Goal: Transaction & Acquisition: Purchase product/service

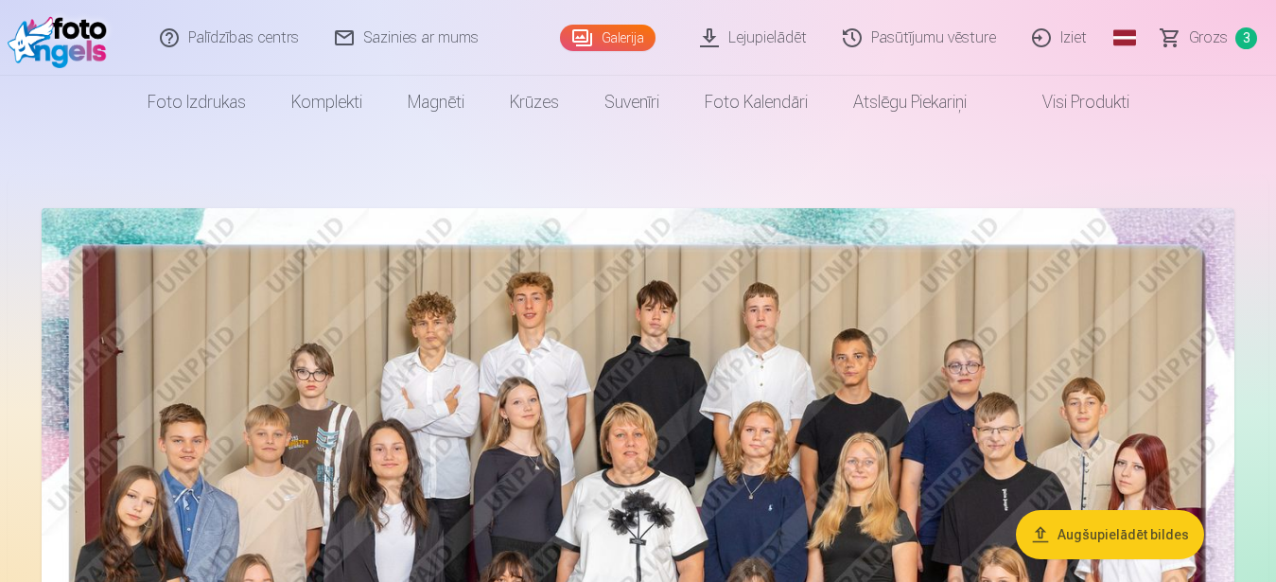
click at [1248, 36] on span "3" at bounding box center [1246, 38] width 22 height 22
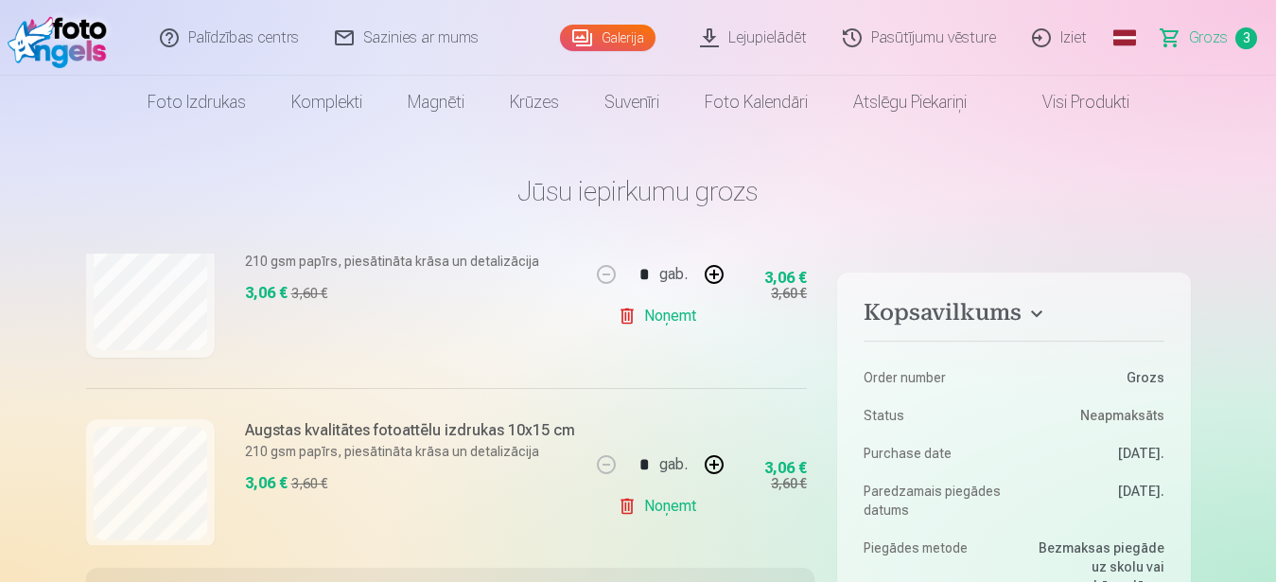
scroll to position [358, 0]
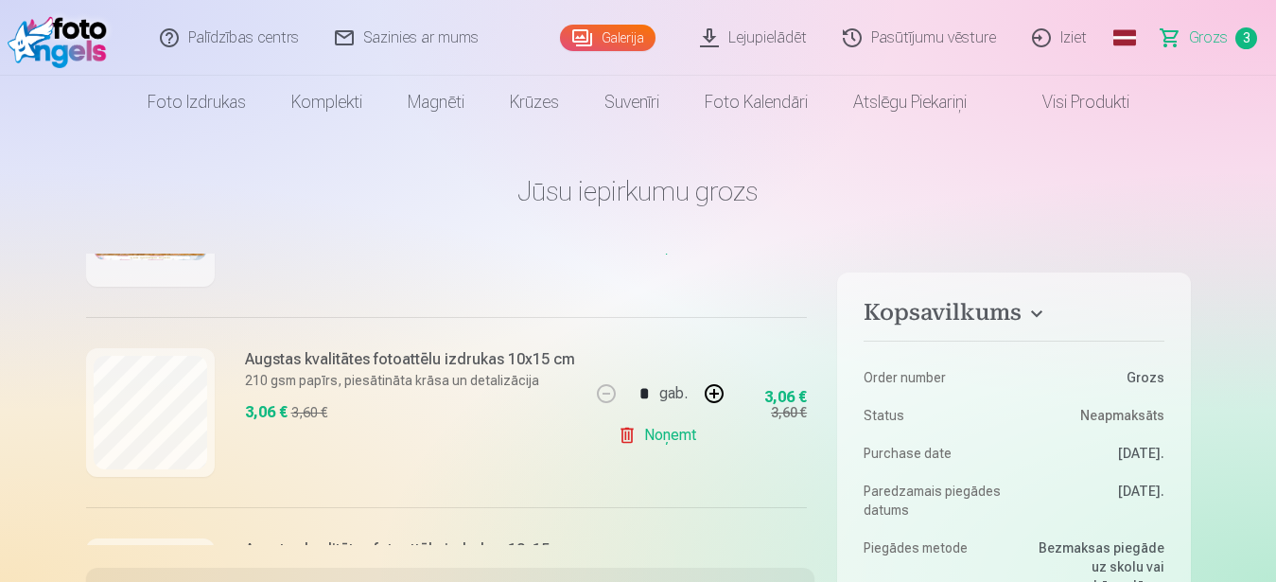
click at [646, 439] on link "Noņemt" at bounding box center [661, 435] width 86 height 38
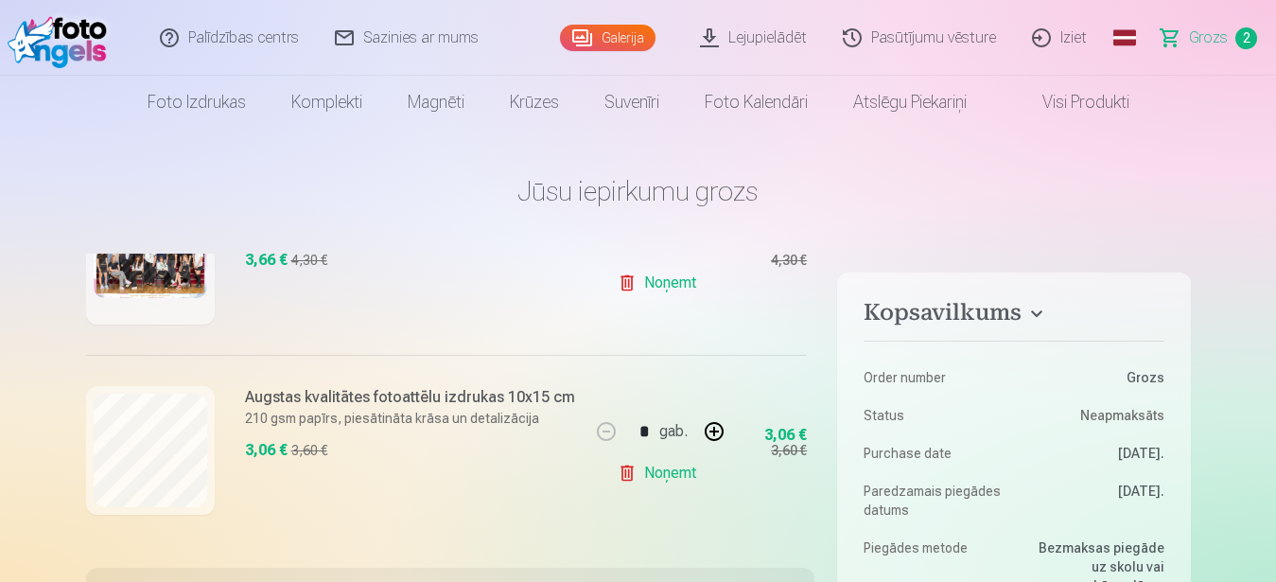
scroll to position [336, 0]
click at [655, 458] on link "Noņemt" at bounding box center [661, 473] width 86 height 38
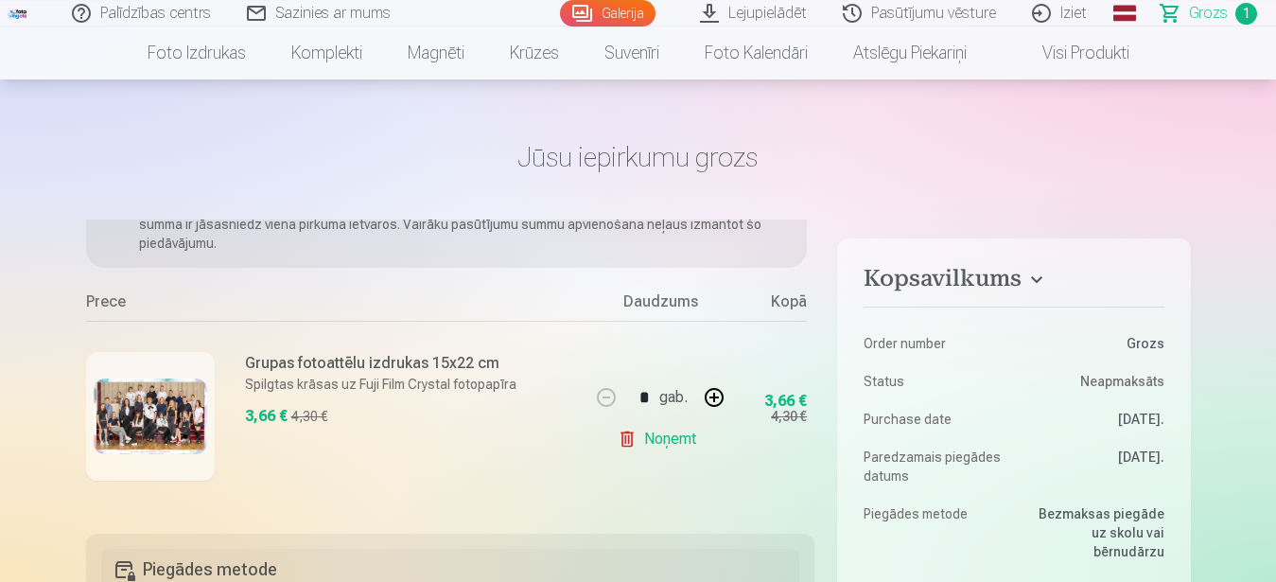
scroll to position [0, 0]
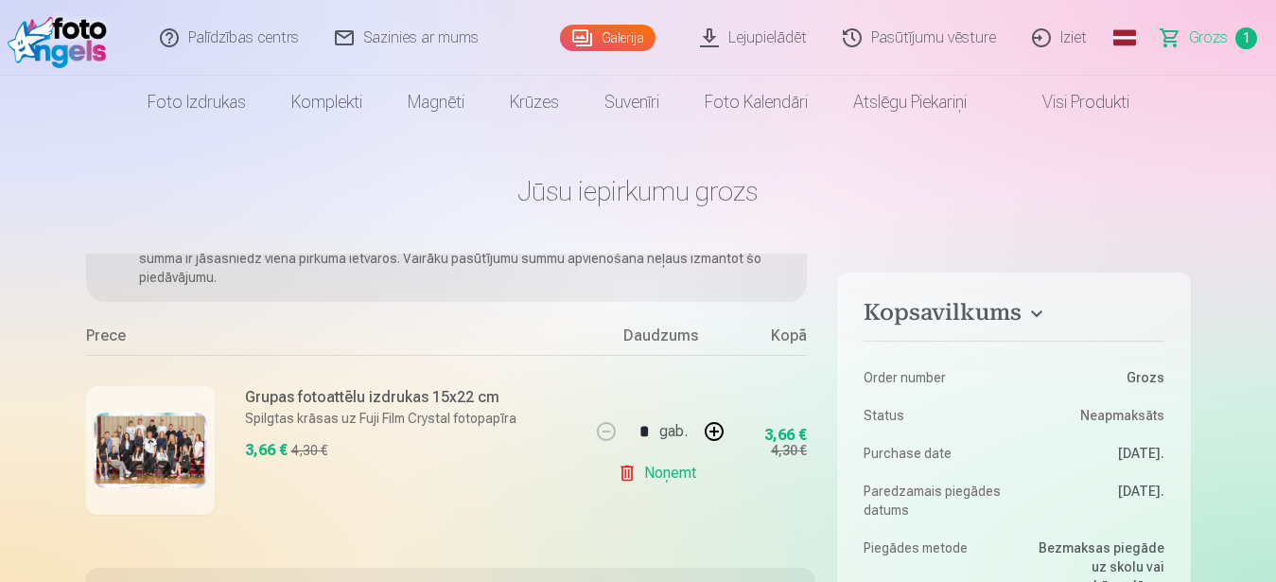
click at [626, 34] on link "Galerija" at bounding box center [608, 38] width 96 height 26
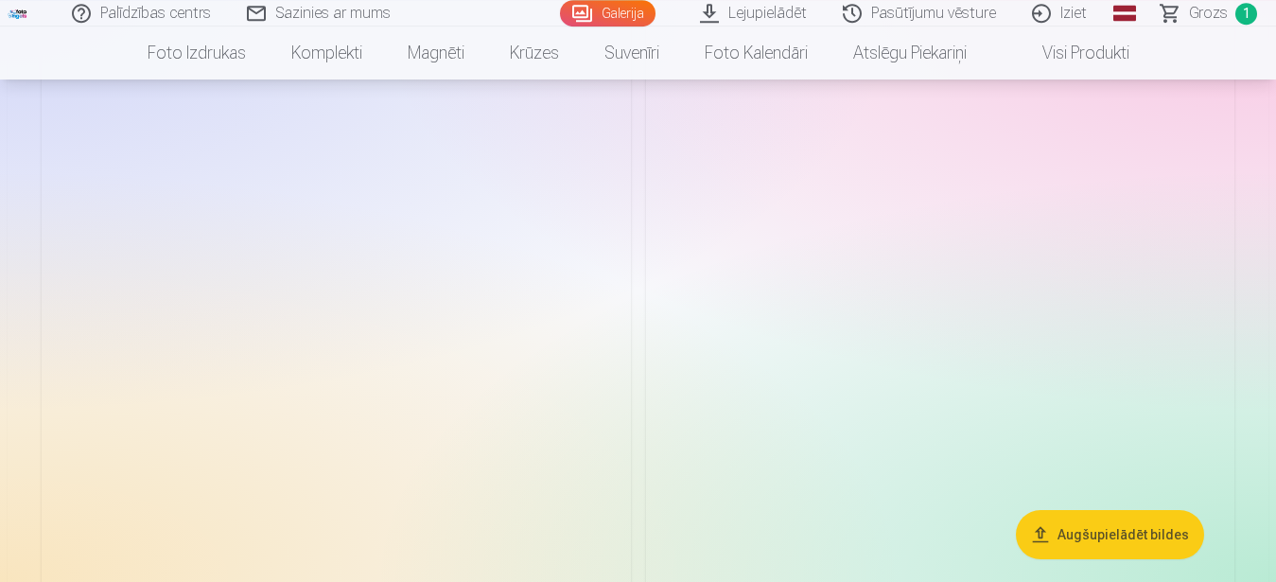
scroll to position [1833, 0]
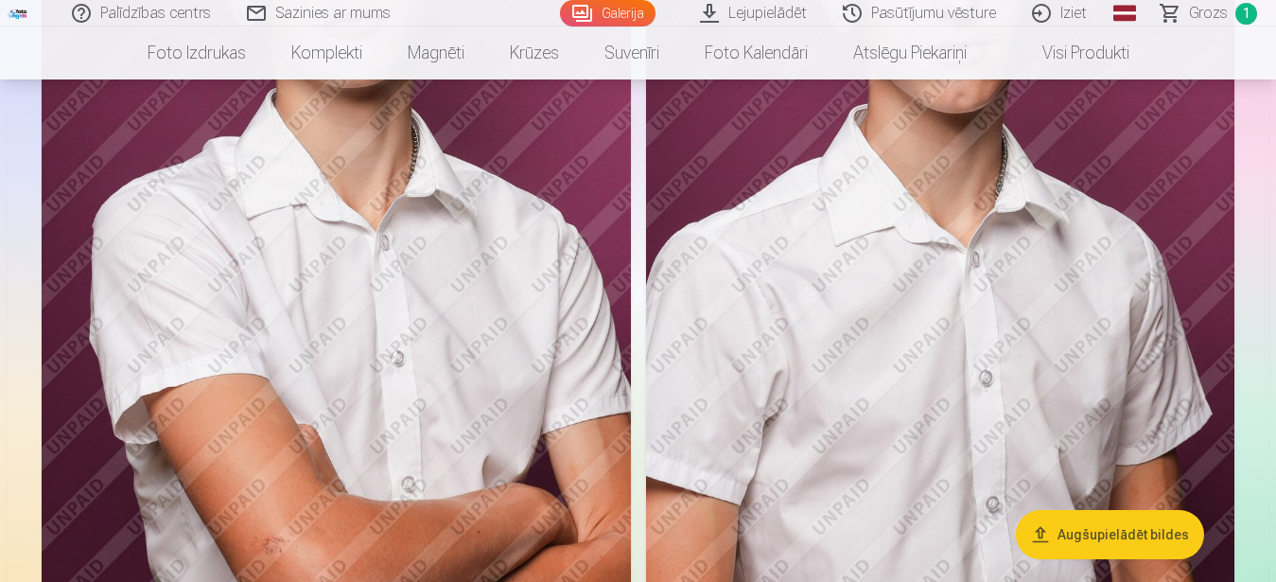
click at [937, 351] on img at bounding box center [940, 186] width 589 height 883
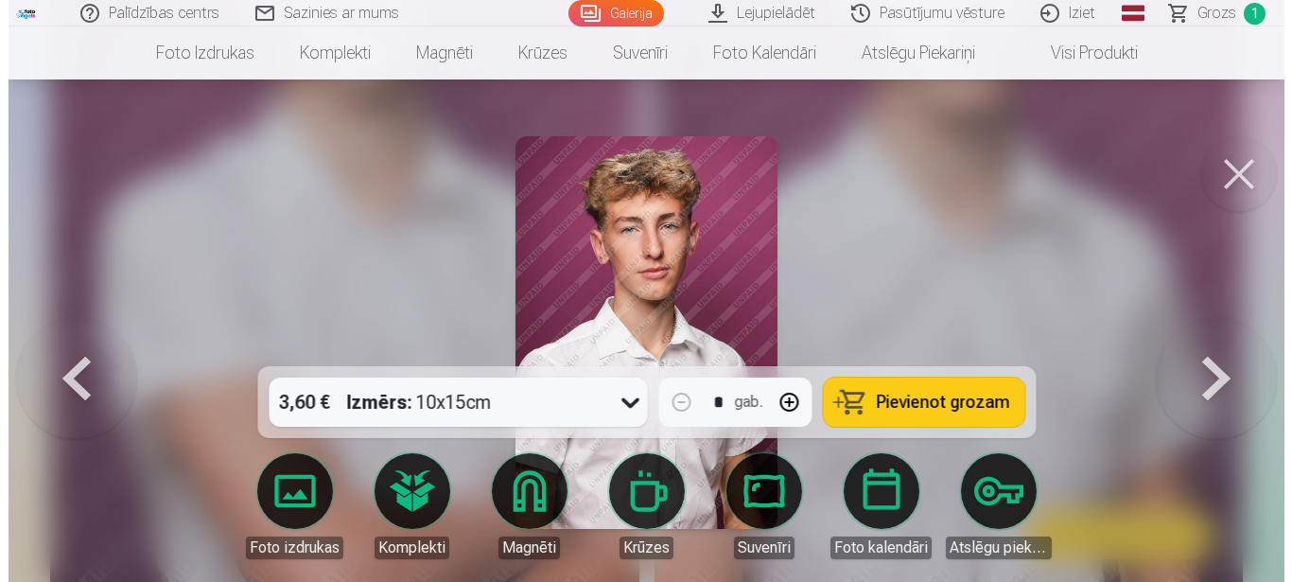
scroll to position [1851, 0]
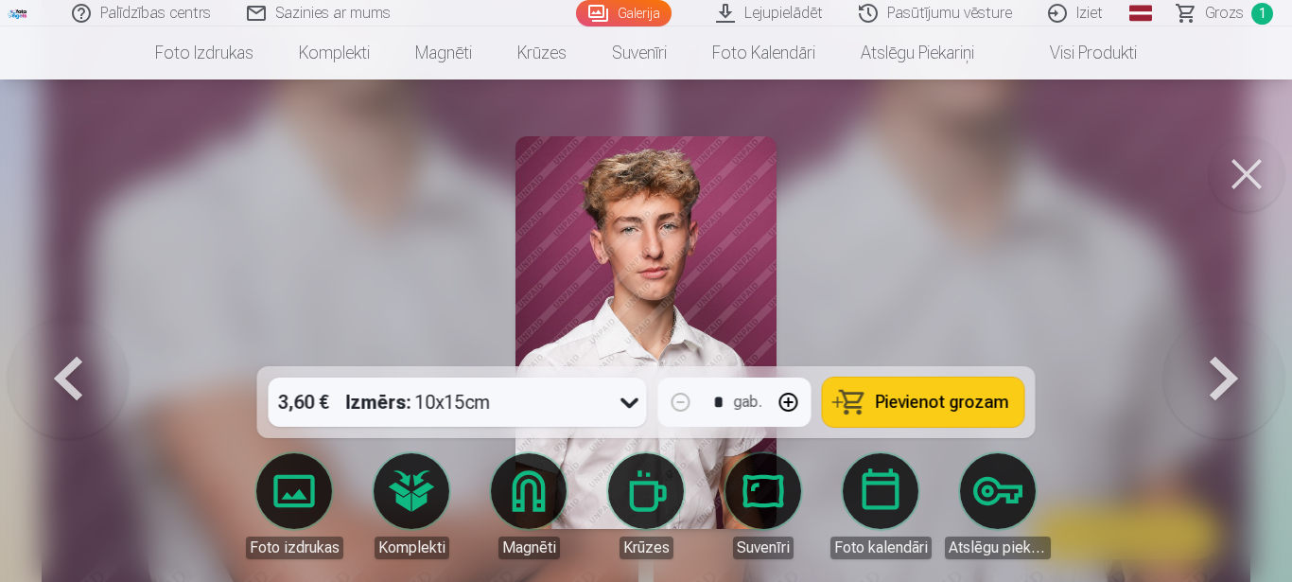
click at [934, 402] on span "Pievienot grozam" at bounding box center [942, 401] width 133 height 17
click at [1248, 176] on button at bounding box center [1247, 174] width 76 height 76
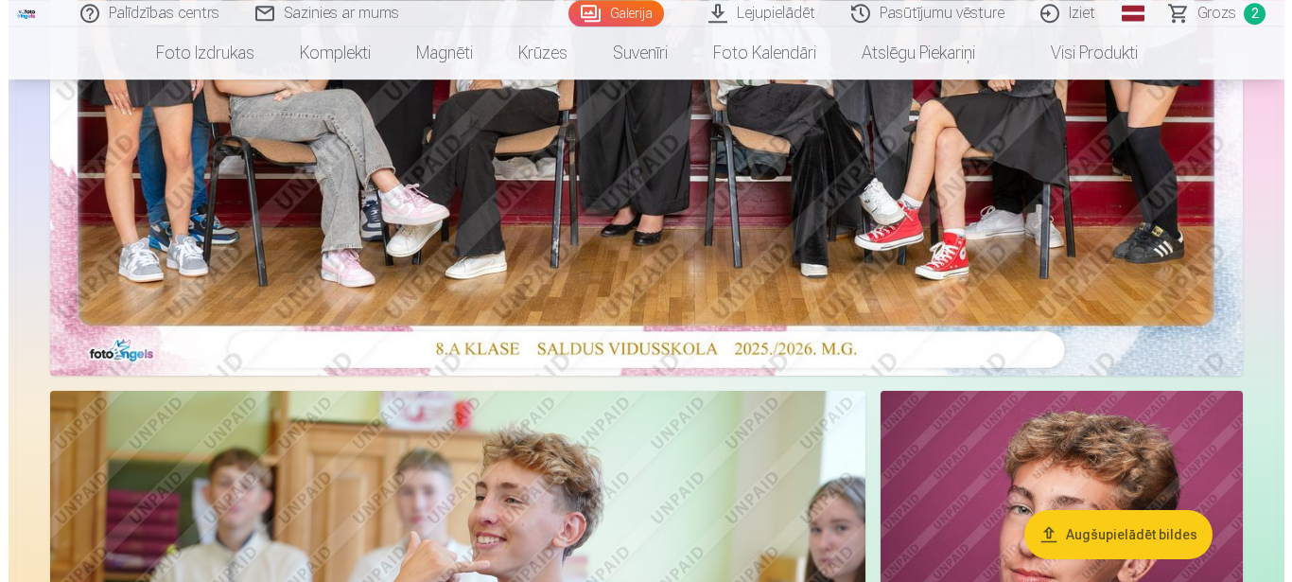
scroll to position [965, 0]
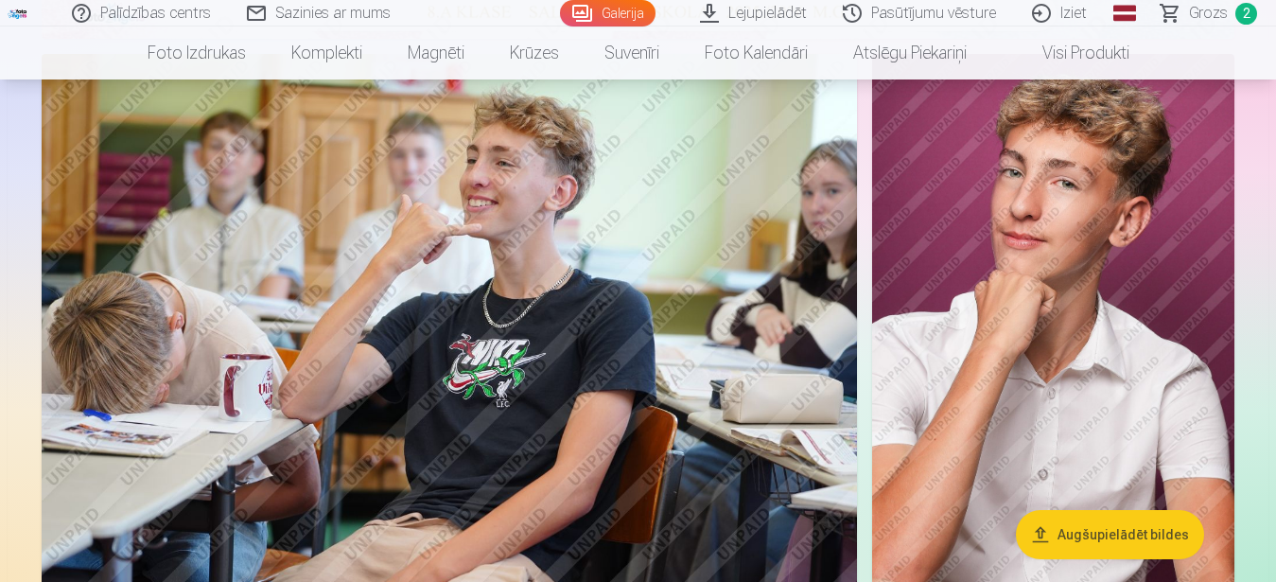
click at [1025, 388] on img at bounding box center [1053, 326] width 362 height 544
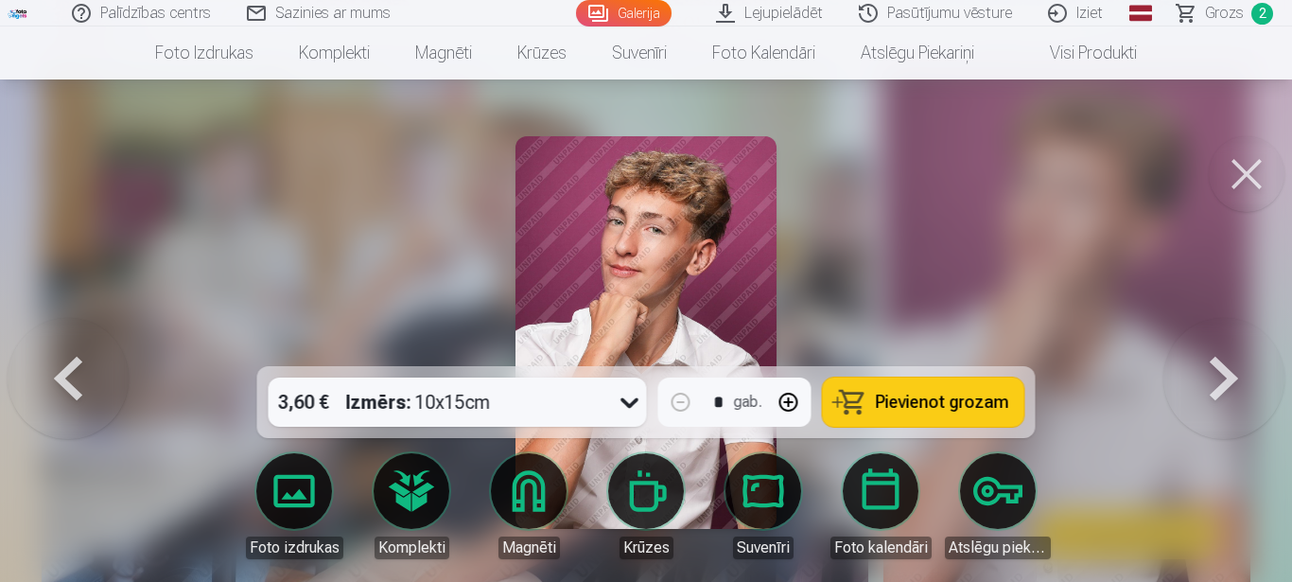
click at [973, 403] on span "Pievienot grozam" at bounding box center [942, 401] width 133 height 17
click at [1263, 15] on span "3" at bounding box center [1262, 14] width 22 height 22
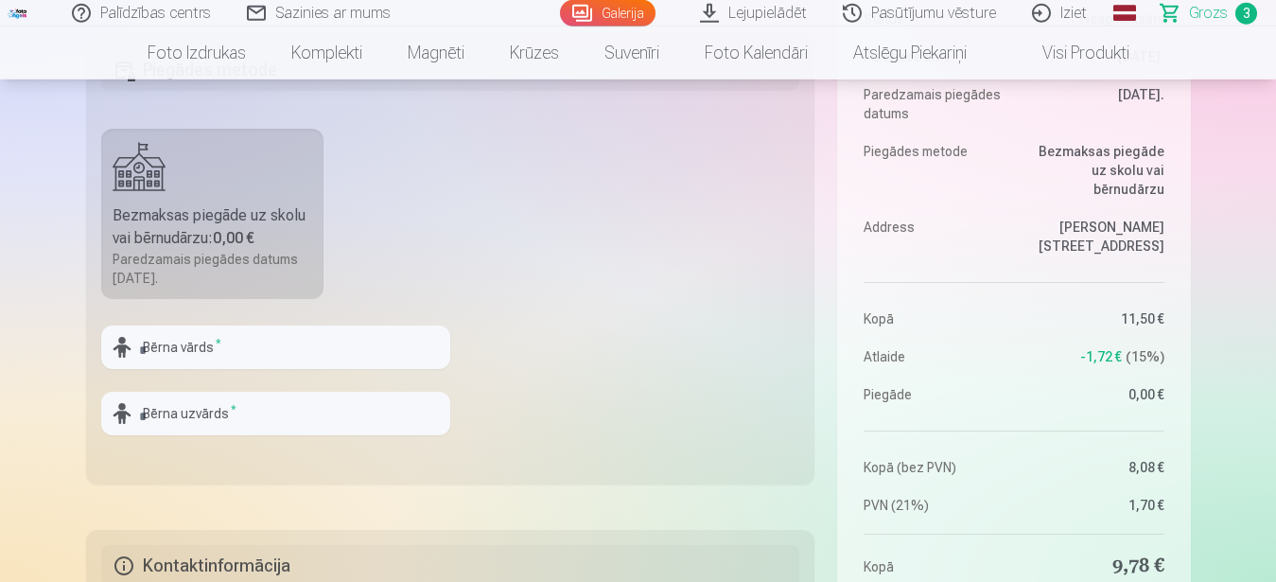
scroll to position [579, 0]
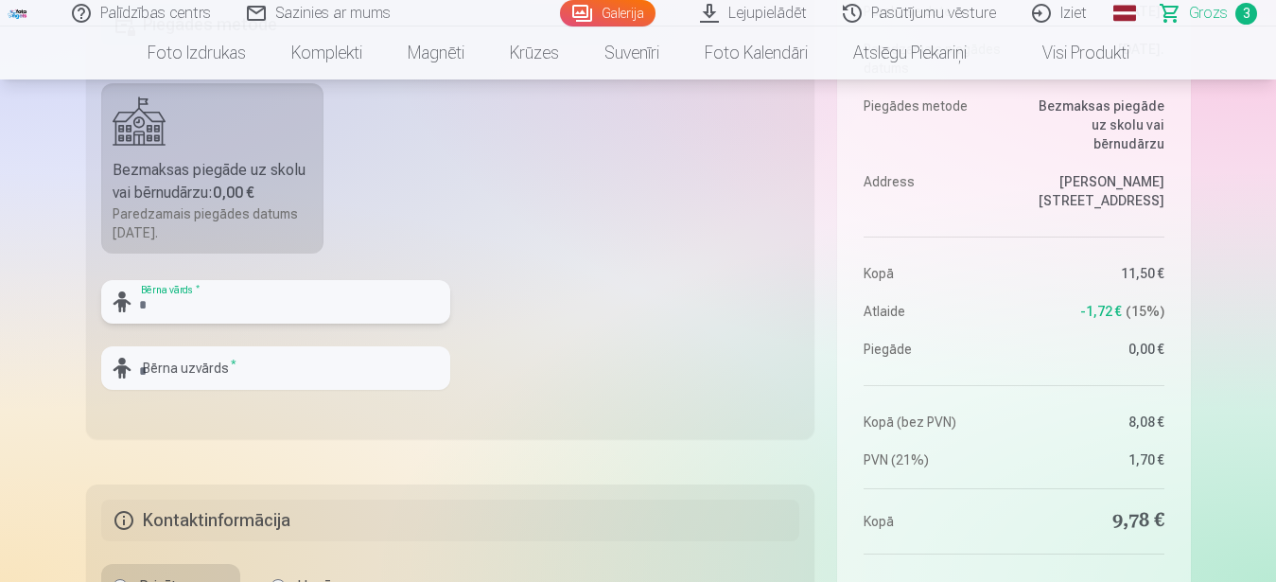
click at [243, 305] on input "text" at bounding box center [275, 302] width 349 height 44
type input "******"
click at [250, 370] on input "text" at bounding box center [275, 368] width 349 height 44
click at [205, 368] on input "*******" at bounding box center [275, 368] width 349 height 44
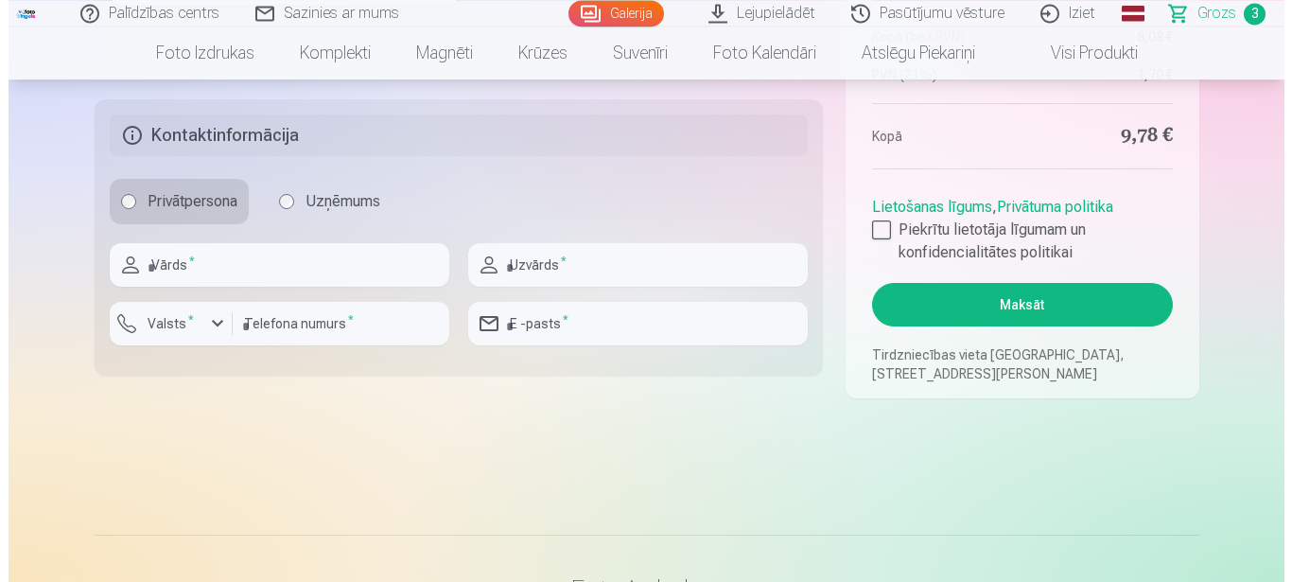
scroll to position [965, 0]
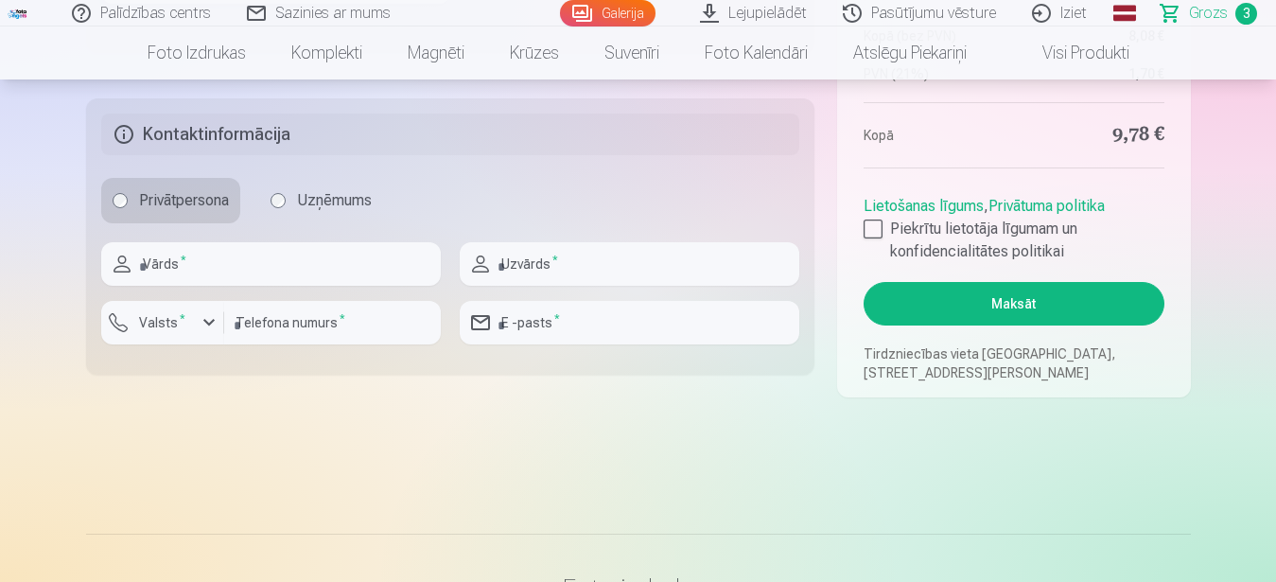
type input "*******"
click at [230, 269] on input "text" at bounding box center [271, 264] width 340 height 44
type input "*****"
click at [209, 321] on div "button" at bounding box center [209, 322] width 23 height 23
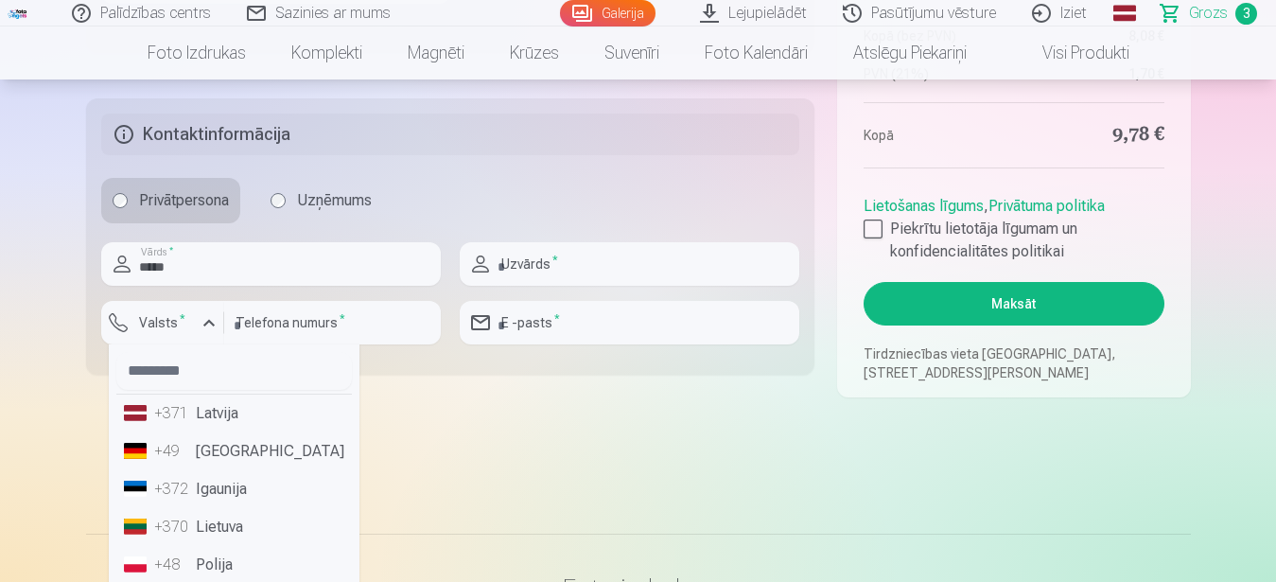
click at [207, 421] on li "+371 Latvija" at bounding box center [234, 413] width 236 height 38
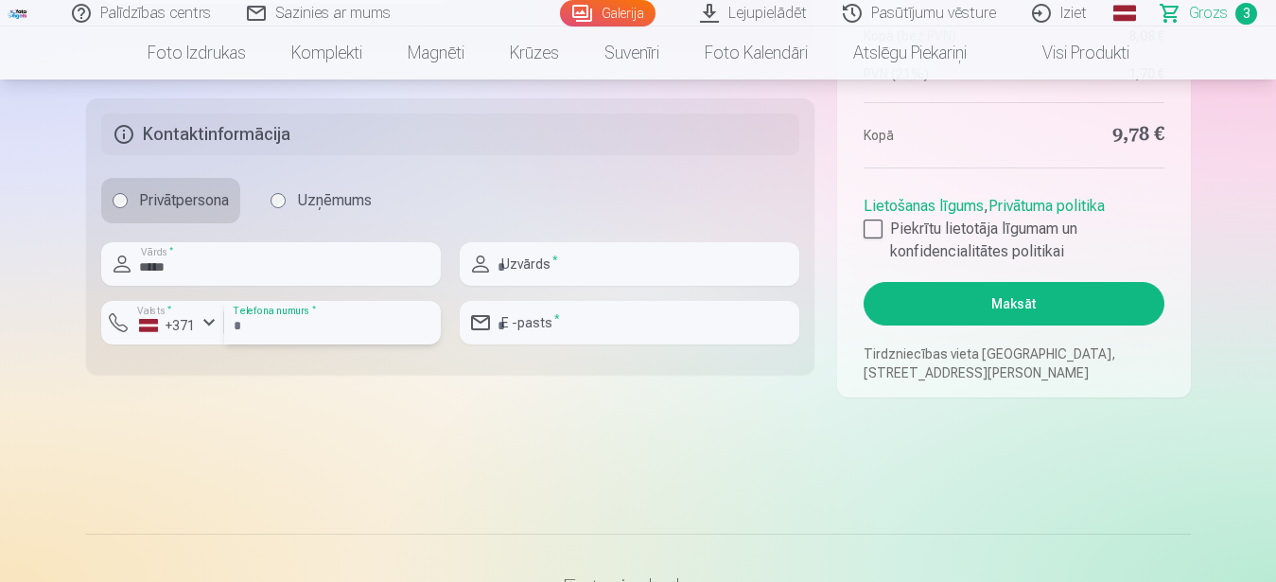
click at [353, 324] on input "number" at bounding box center [332, 323] width 217 height 44
click at [352, 316] on input "number" at bounding box center [332, 323] width 217 height 44
click at [342, 329] on input "number" at bounding box center [332, 323] width 217 height 44
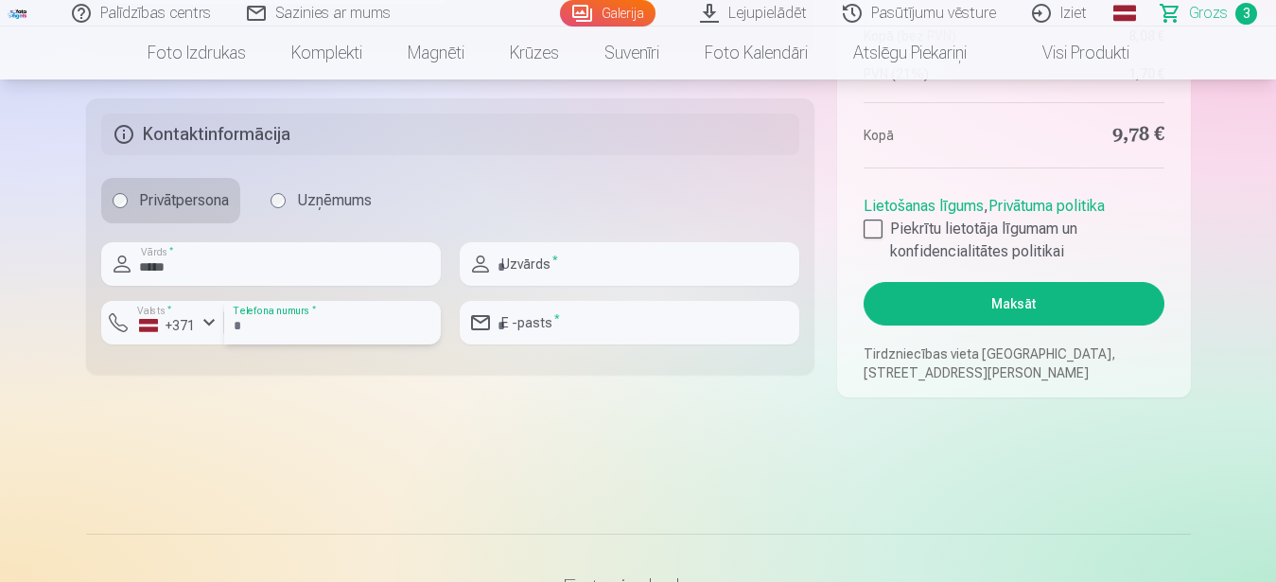
click at [342, 329] on input "number" at bounding box center [332, 323] width 217 height 44
type input "********"
click at [577, 267] on input "text" at bounding box center [630, 264] width 340 height 44
type input "*******"
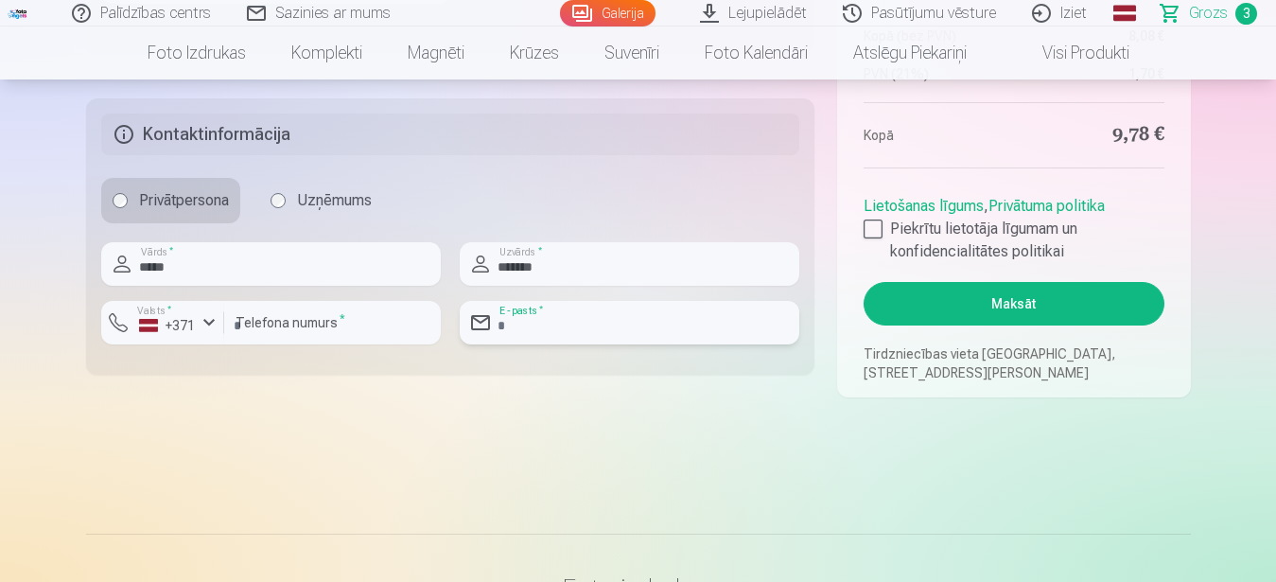
click at [577, 323] on input "email" at bounding box center [630, 323] width 340 height 44
type input "**********"
click at [873, 229] on div at bounding box center [873, 228] width 19 height 19
click at [1017, 304] on button "Maksāt" at bounding box center [1014, 304] width 300 height 44
